Goal: Task Accomplishment & Management: Use online tool/utility

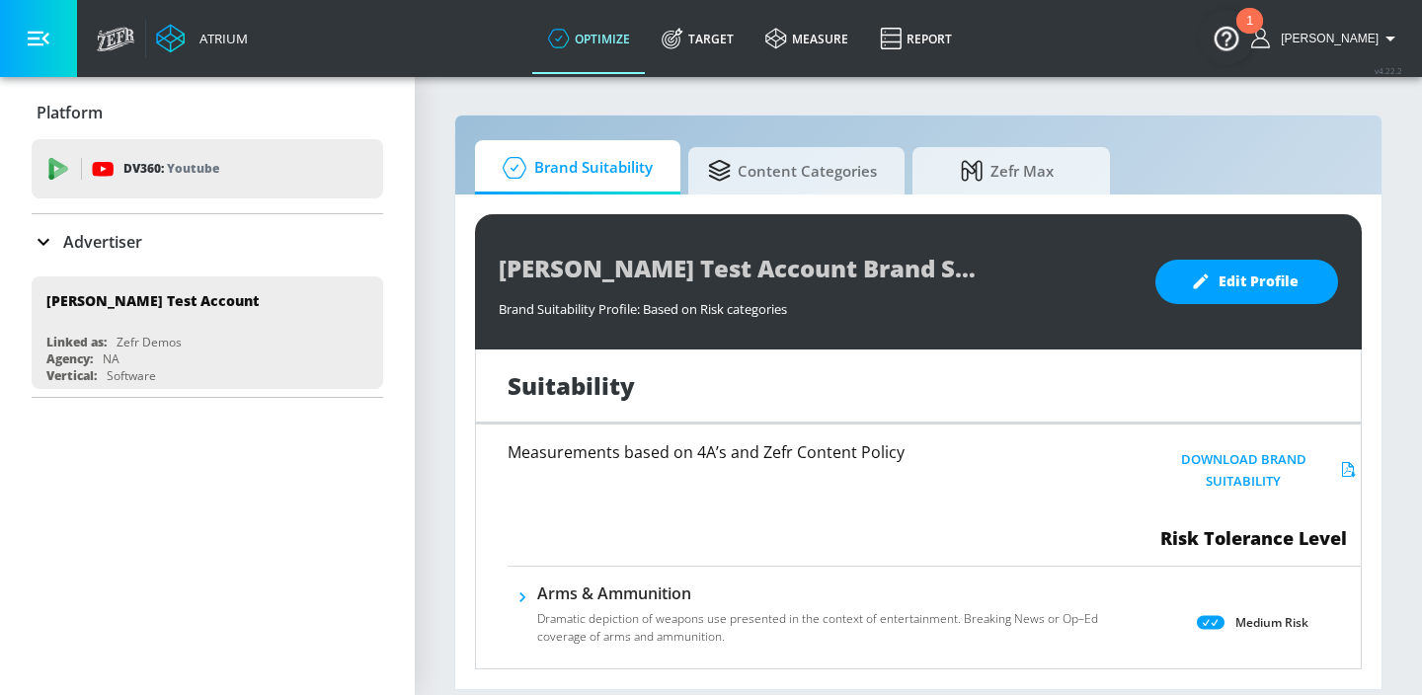
click at [206, 235] on div "Advertiser" at bounding box center [208, 242] width 352 height 24
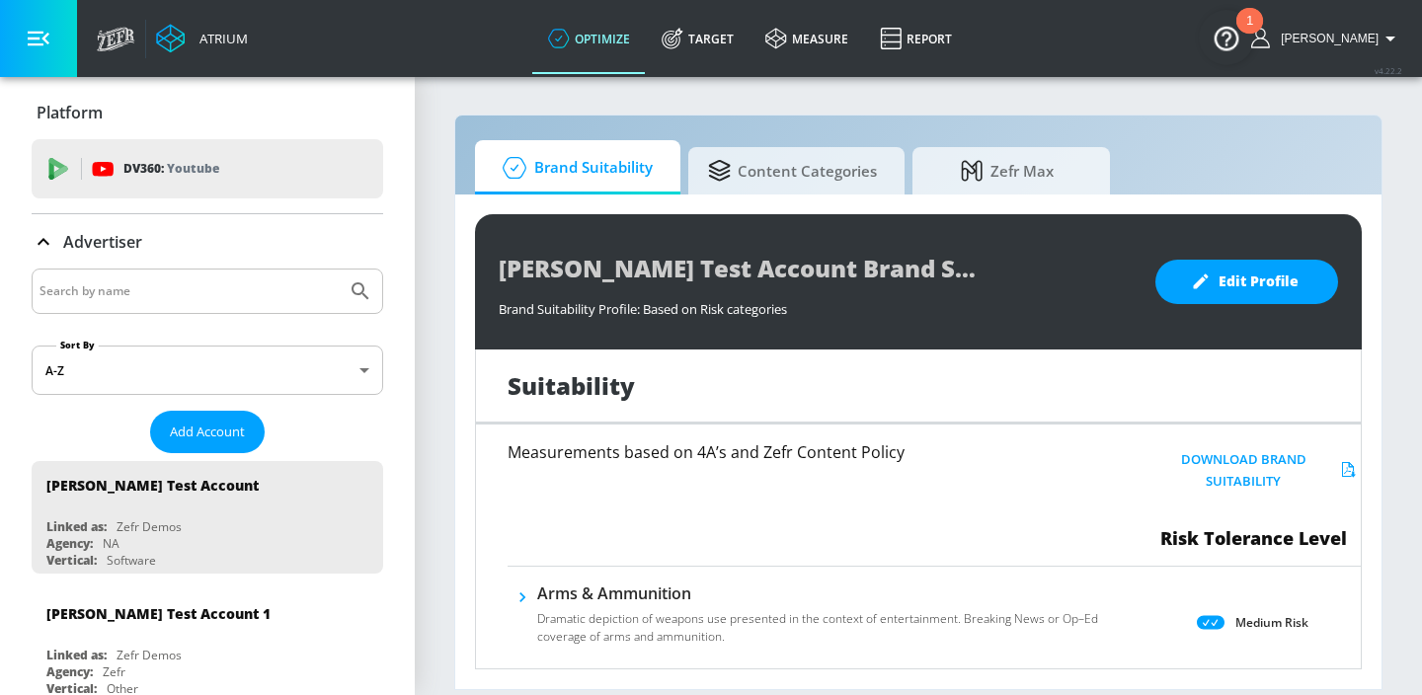
click at [128, 290] on input "Search by name" at bounding box center [189, 292] width 299 height 26
click at [174, 293] on input "Search by name" at bounding box center [189, 292] width 299 height 26
type input "universal"
click at [339, 270] on button "Submit Search" at bounding box center [360, 291] width 43 height 43
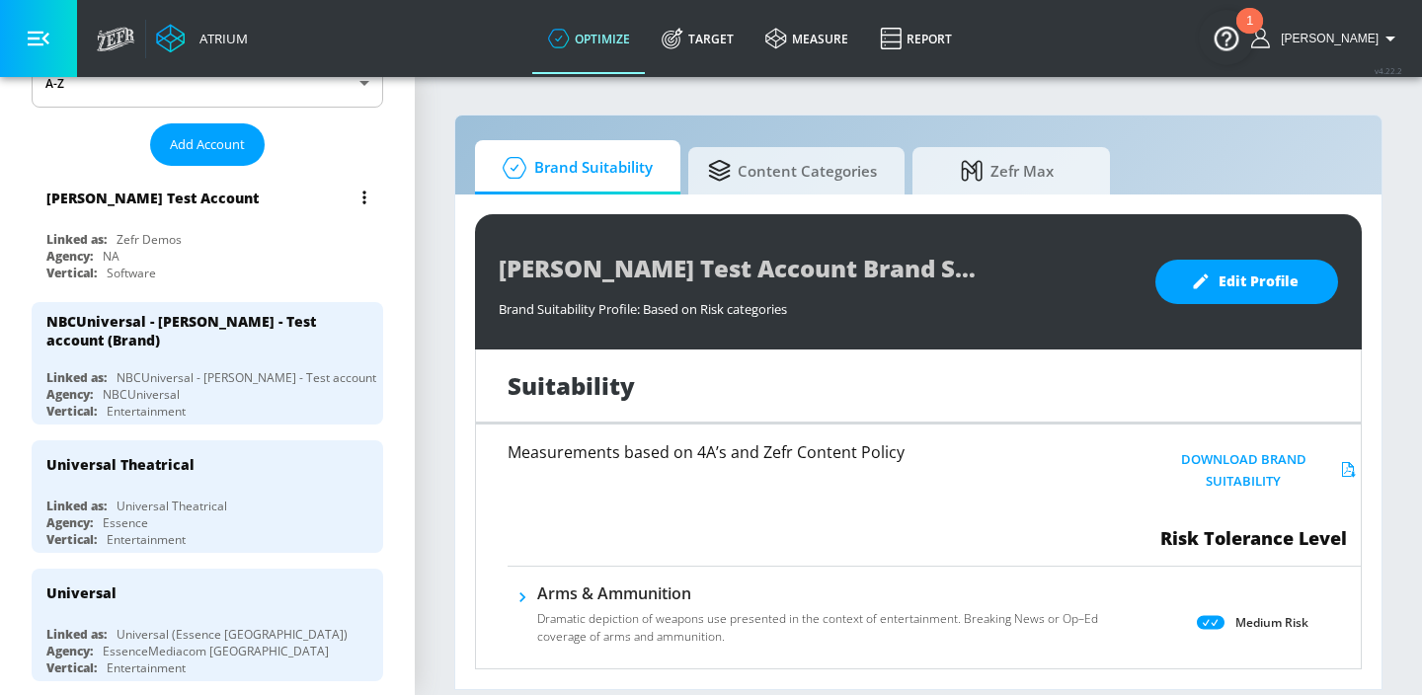
scroll to position [301, 0]
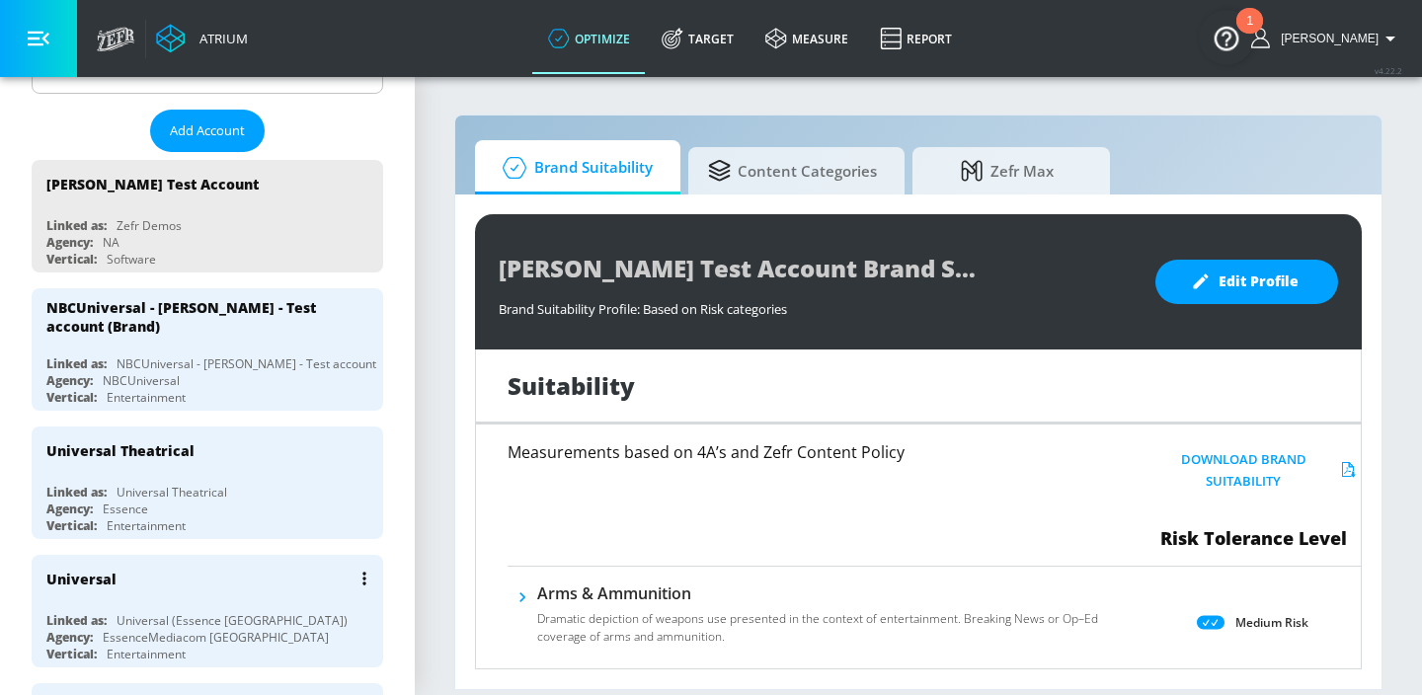
click at [225, 612] on div "Universal (Essence [GEOGRAPHIC_DATA])" at bounding box center [232, 620] width 231 height 17
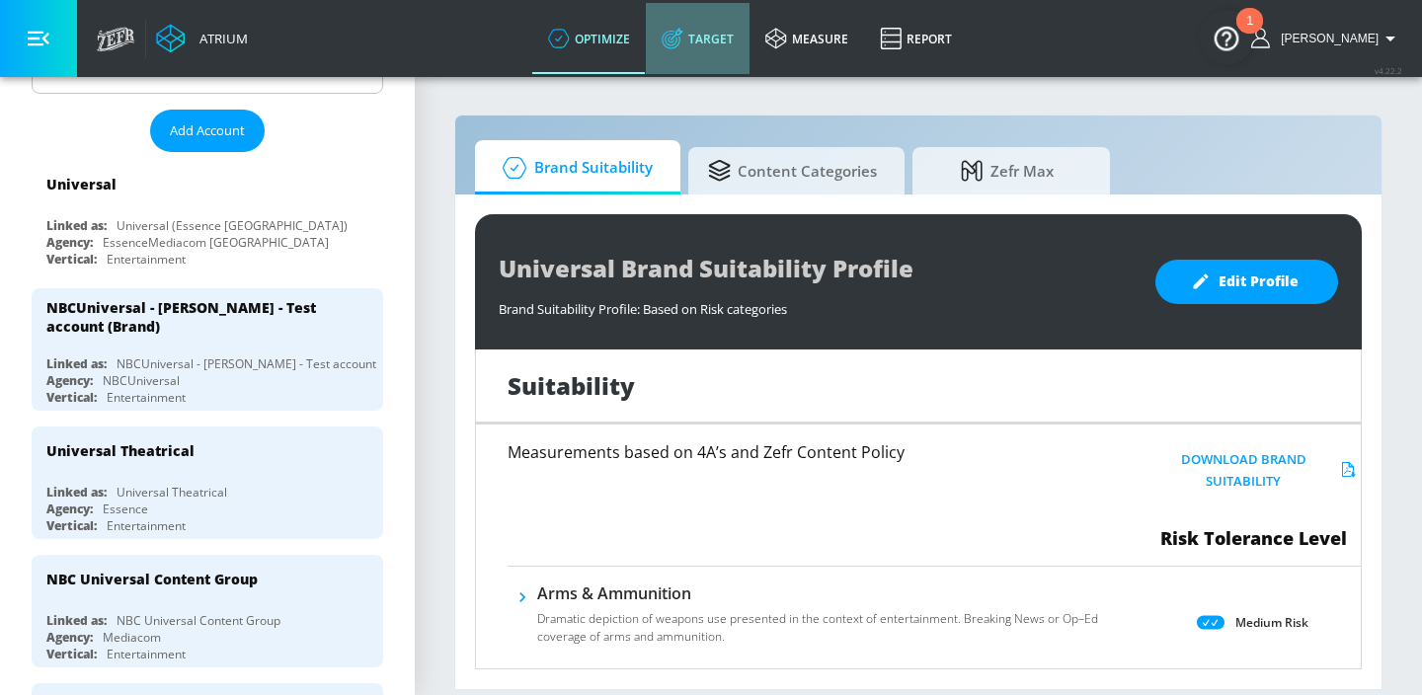
click at [714, 24] on link "Target" at bounding box center [698, 38] width 104 height 71
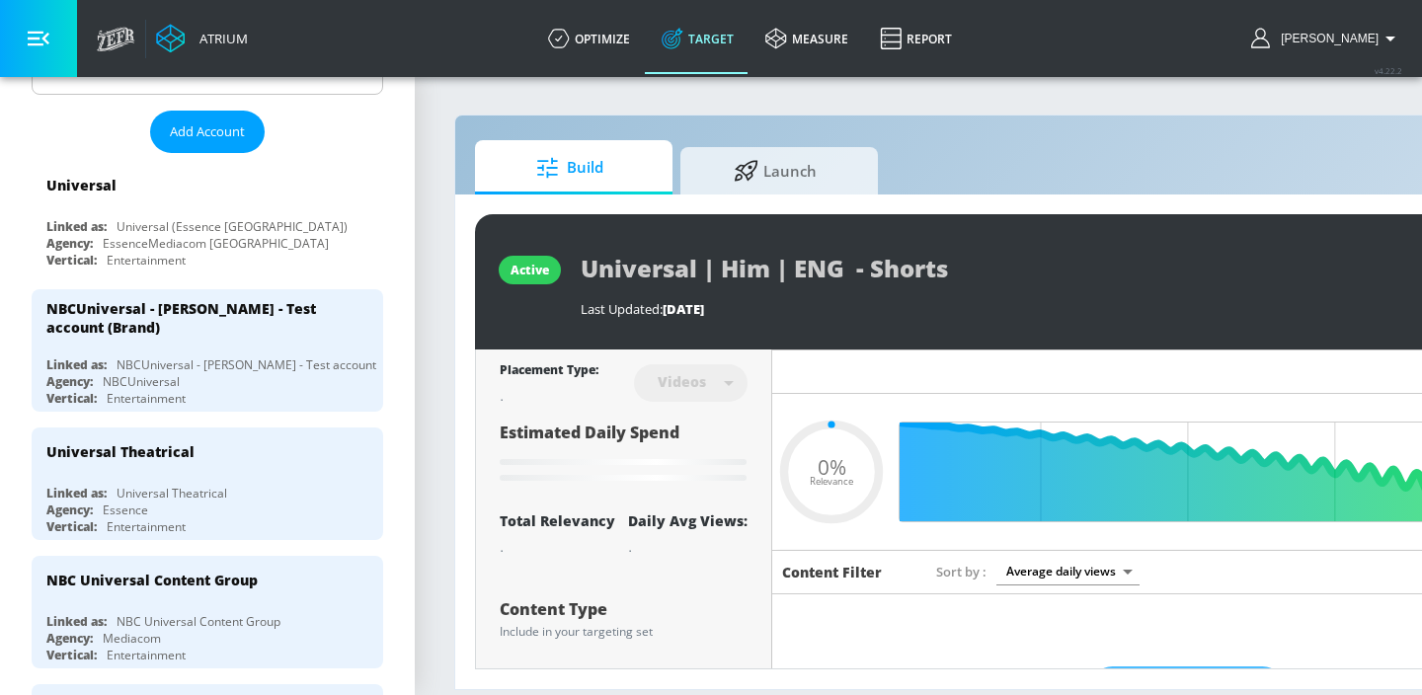
type input "0.05"
click at [730, 195] on div "active Universal | Him | ENG - Shorts Last Updated: [DATE] Revise Placement Typ…" at bounding box center [1039, 442] width 1168 height 495
click at [730, 183] on span "Launch" at bounding box center [775, 167] width 150 height 47
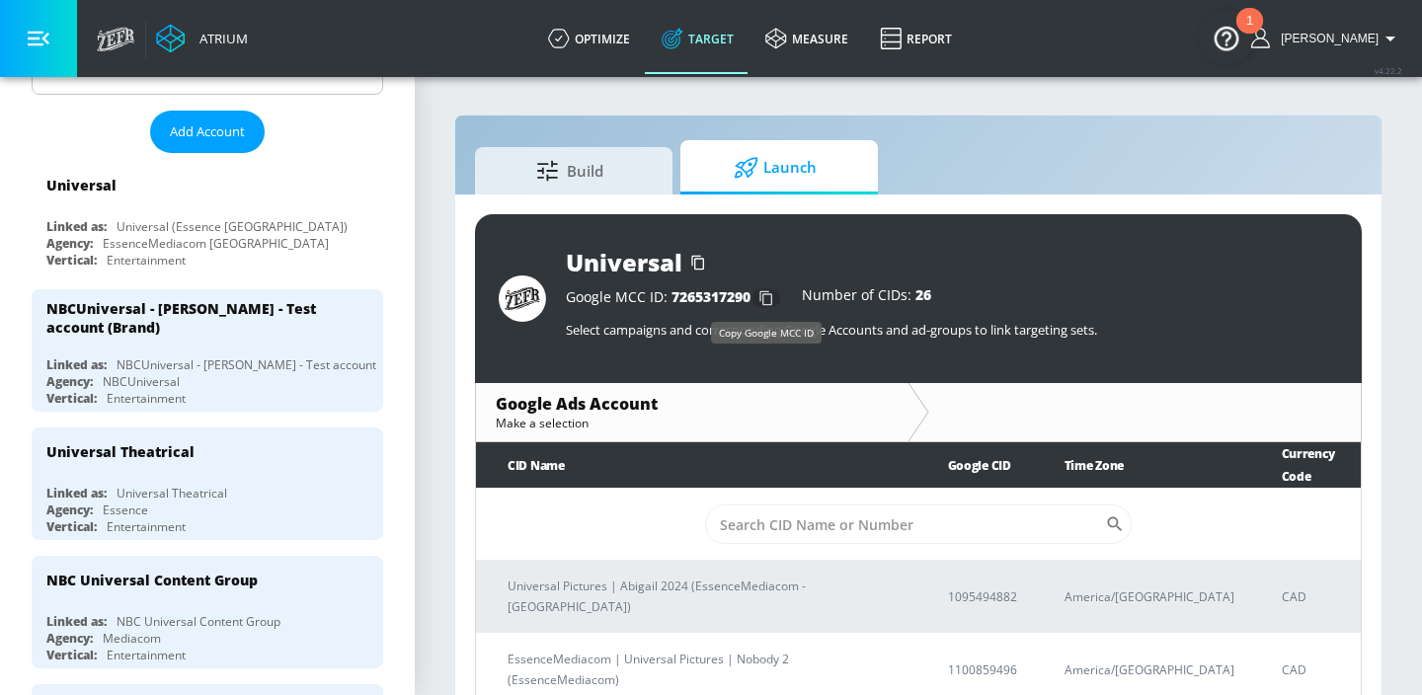
click at [764, 294] on icon "button" at bounding box center [766, 298] width 13 height 15
